Goal: Information Seeking & Learning: Learn about a topic

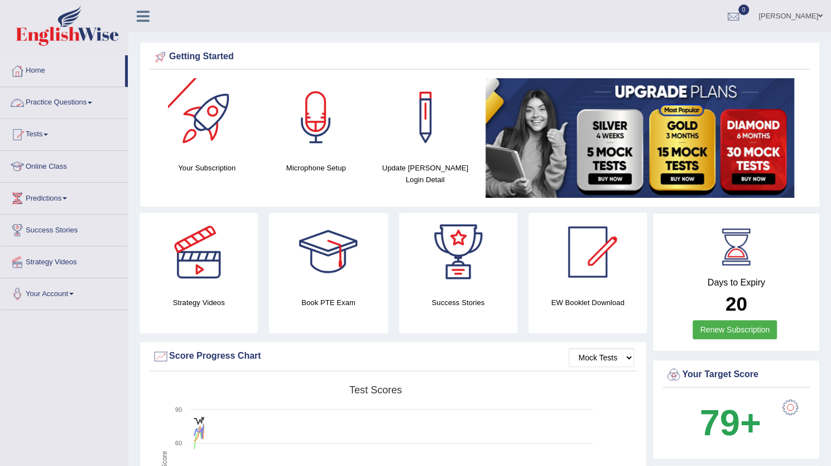
click at [82, 99] on link "Practice Questions" at bounding box center [64, 101] width 127 height 28
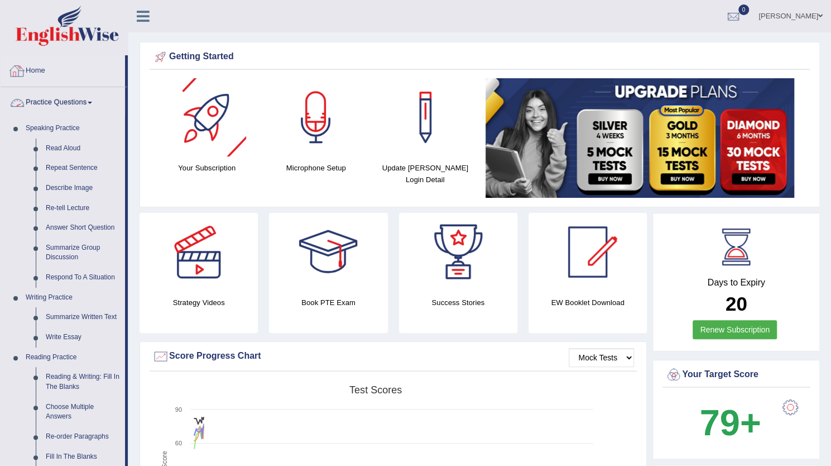
click at [48, 70] on link "Home" at bounding box center [63, 69] width 125 height 28
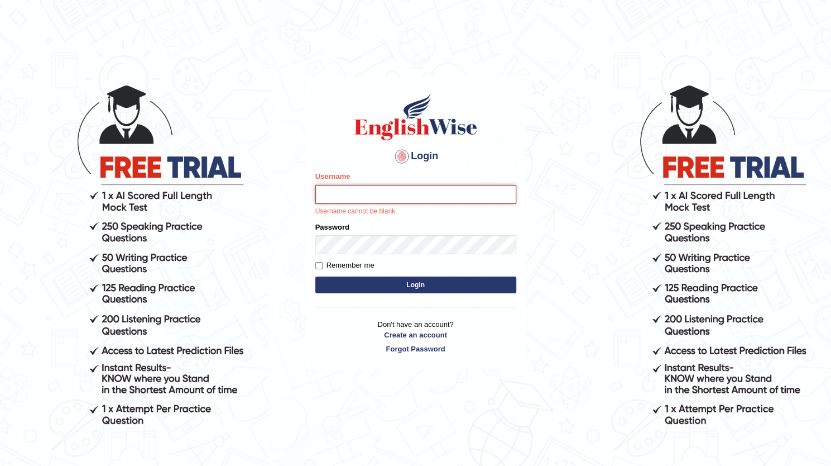
type input "dolma_mt"
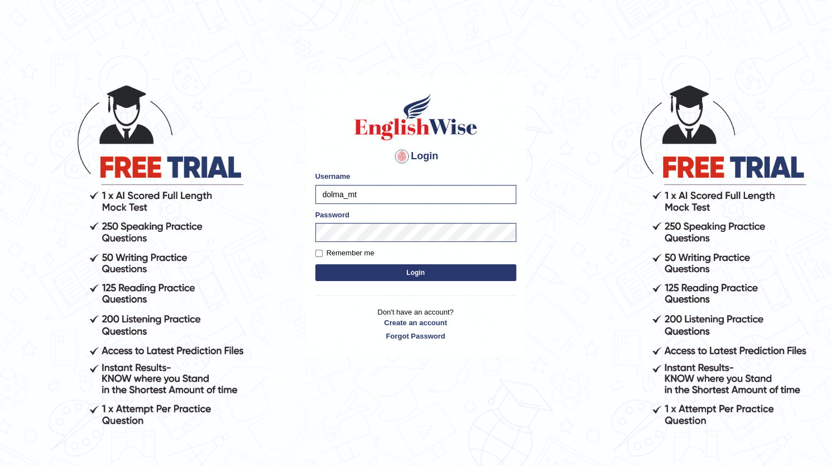
click at [449, 275] on button "Login" at bounding box center [415, 272] width 201 height 17
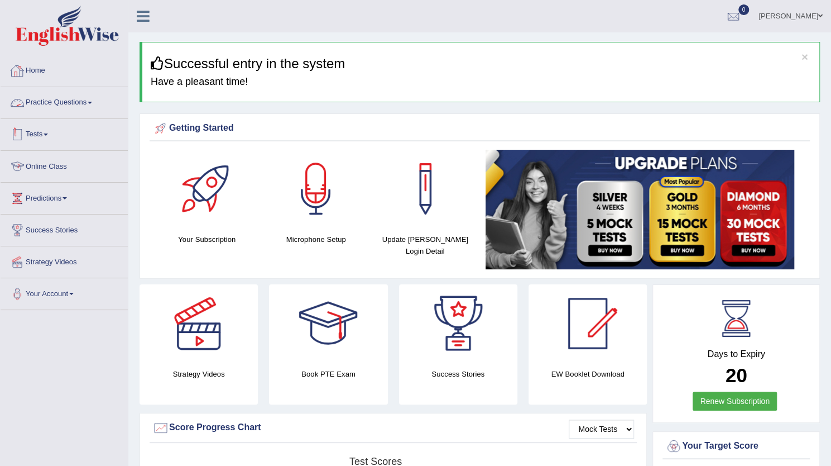
click at [66, 162] on link "Online Class" at bounding box center [64, 165] width 127 height 28
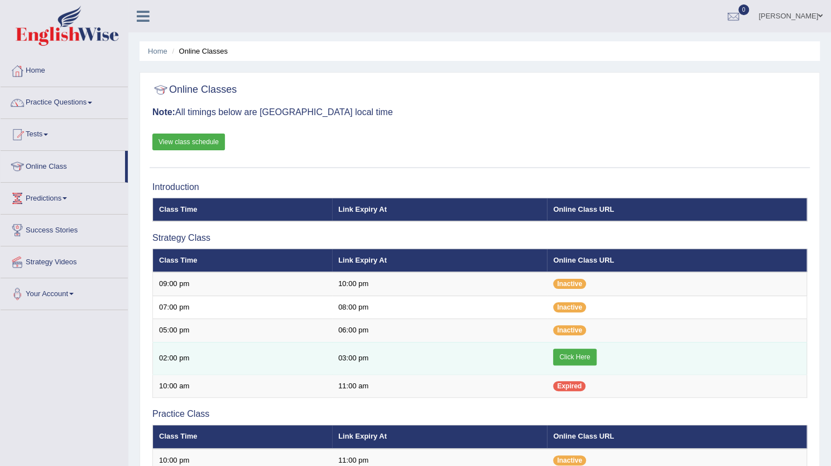
click at [571, 360] on link "Click Here" at bounding box center [574, 356] width 43 height 17
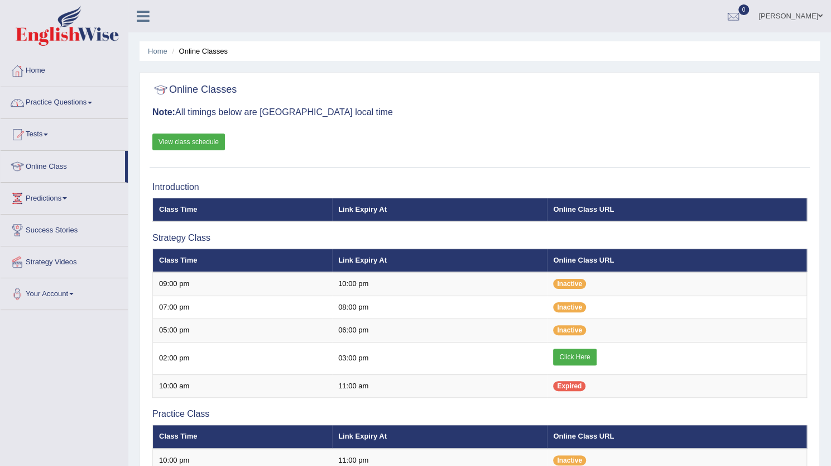
click at [63, 109] on link "Practice Questions" at bounding box center [64, 101] width 127 height 28
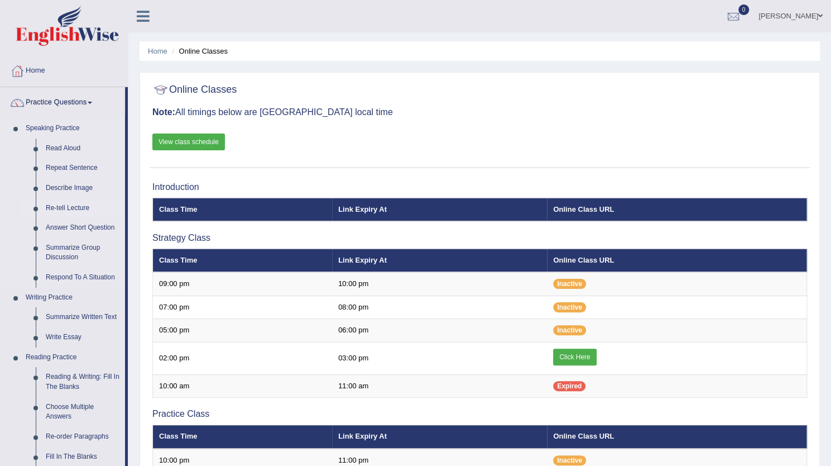
click at [75, 211] on link "Re-tell Lecture" at bounding box center [83, 208] width 84 height 20
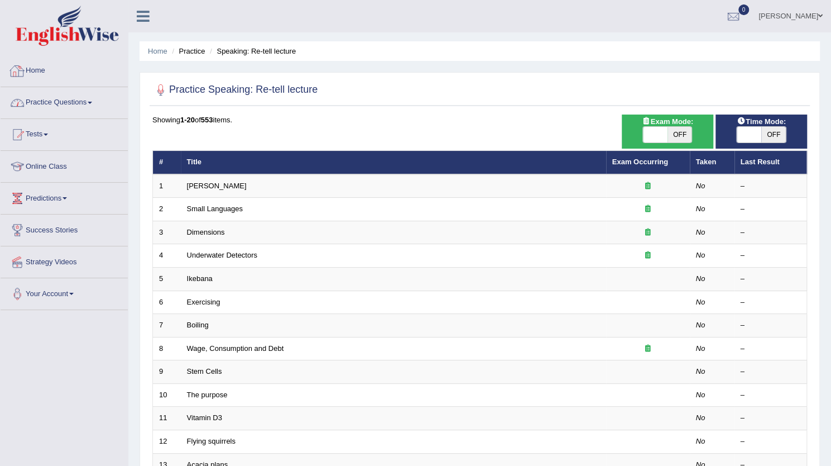
click at [60, 107] on link "Practice Questions" at bounding box center [64, 101] width 127 height 28
